Goal: Find specific page/section: Find specific page/section

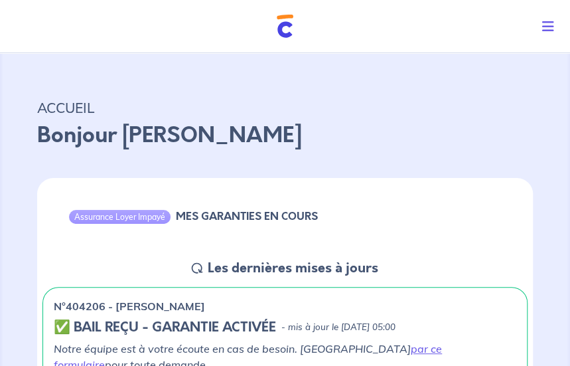
click at [555, 24] on button "Toggle navigation" at bounding box center [551, 26] width 38 height 35
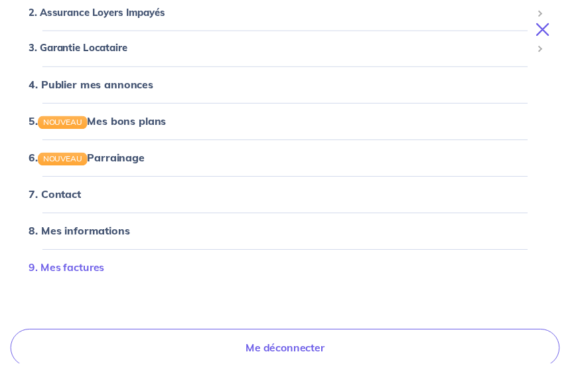
scroll to position [110, 0]
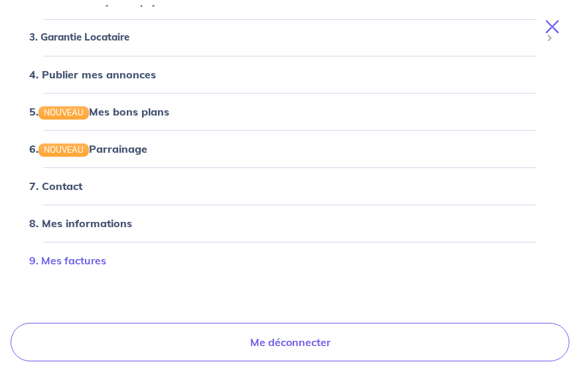
click at [90, 261] on link "9. Mes factures" at bounding box center [67, 260] width 77 height 13
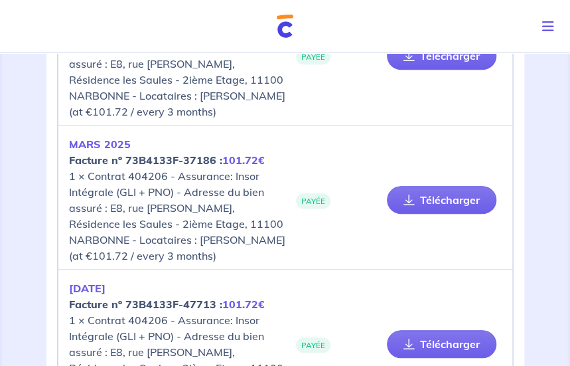
scroll to position [362, 0]
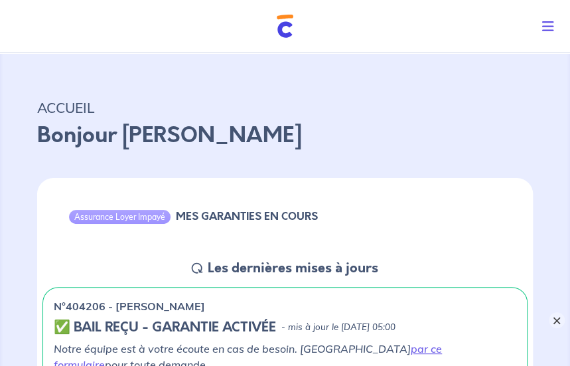
click at [560, 322] on button "×" at bounding box center [557, 320] width 16 height 16
click at [550, 23] on icon "Toggle navigation" at bounding box center [548, 26] width 12 height 13
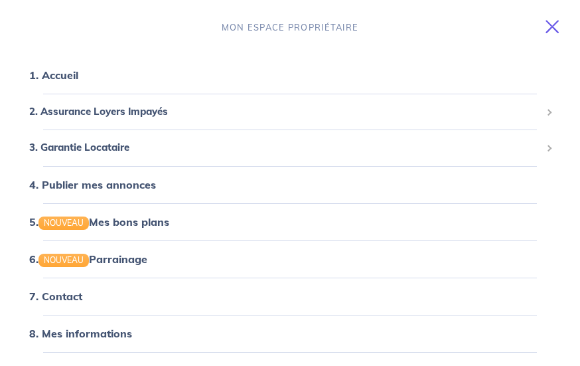
click at [555, 25] on icon "Toggle navigation" at bounding box center [552, 26] width 13 height 13
